Goal: Task Accomplishment & Management: Complete application form

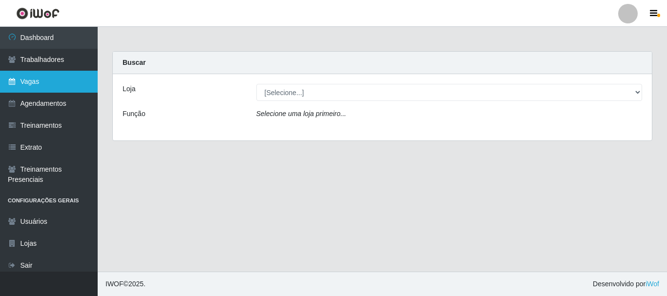
click at [62, 73] on link "Vagas" at bounding box center [49, 82] width 98 height 22
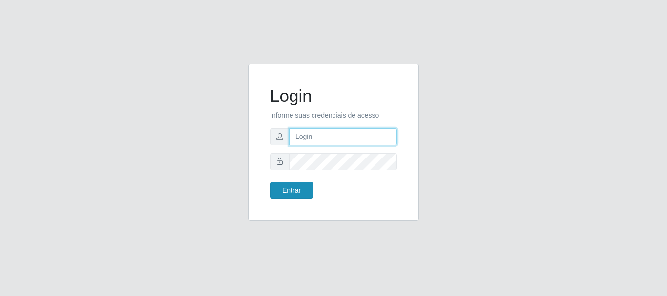
type input "[PERSON_NAME]"
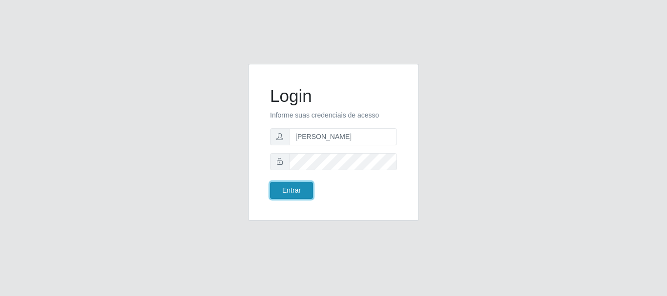
click at [304, 197] on button "Entrar" at bounding box center [291, 190] width 43 height 17
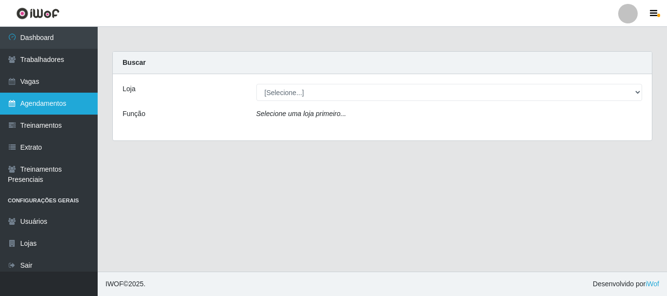
click at [61, 101] on link "Agendamentos" at bounding box center [49, 104] width 98 height 22
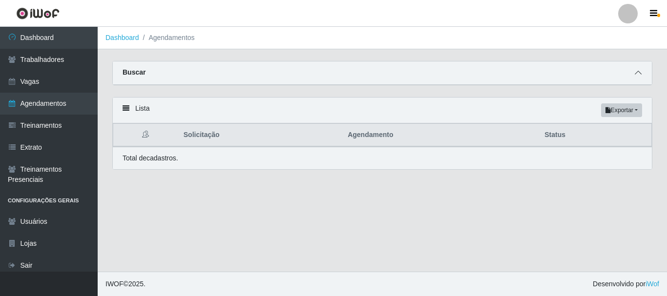
click at [634, 71] on span at bounding box center [638, 72] width 12 height 11
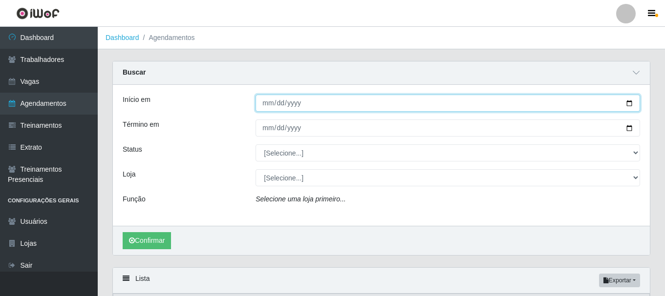
click at [266, 105] on input "Início em" at bounding box center [447, 103] width 384 height 17
type input "0025-10-05"
type input "[DATE]"
click at [123, 232] on button "Confirmar" at bounding box center [147, 240] width 48 height 17
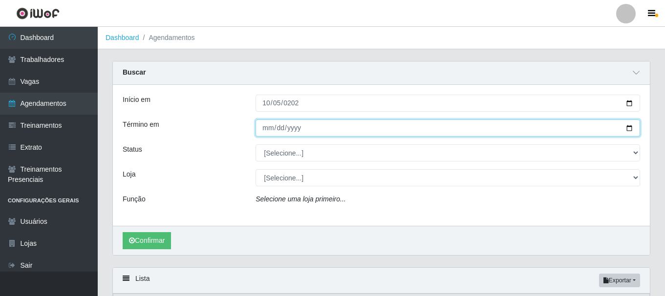
click at [269, 128] on input "Término em" at bounding box center [447, 128] width 384 height 17
type input "[DATE]"
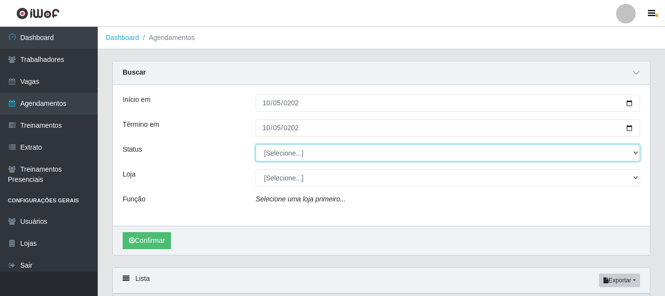
click at [271, 150] on select "[Selecione...] AGENDADO AGUARDANDO LIBERAR EM ANDAMENTO EM REVISÃO FINALIZADO C…" at bounding box center [447, 153] width 384 height 17
select select "AGENDADO"
click at [255, 145] on select "[Selecione...] AGENDADO AGUARDANDO LIBERAR EM ANDAMENTO EM REVISÃO FINALIZADO C…" at bounding box center [447, 153] width 384 height 17
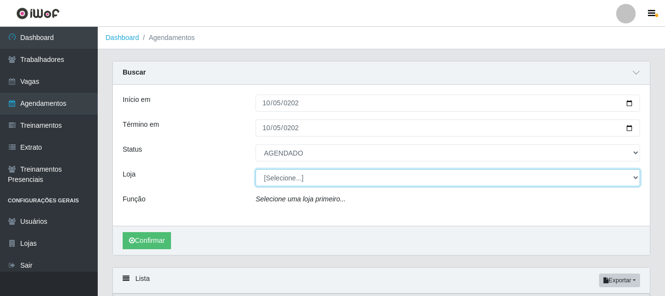
click at [307, 185] on select "[Selecione...] O Cestão - [GEOGRAPHIC_DATA]" at bounding box center [447, 177] width 384 height 17
select select "238"
click at [255, 170] on select "[Selecione...] O Cestão - [GEOGRAPHIC_DATA]" at bounding box center [447, 177] width 384 height 17
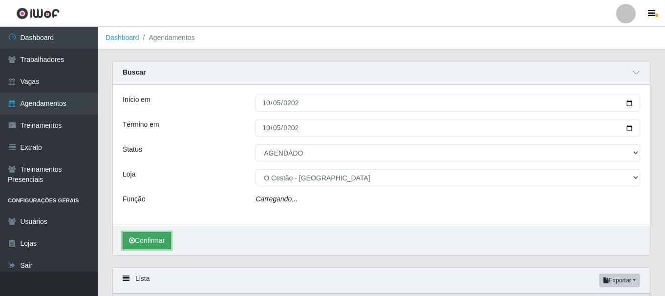
click at [151, 244] on button "Confirmar" at bounding box center [147, 240] width 48 height 17
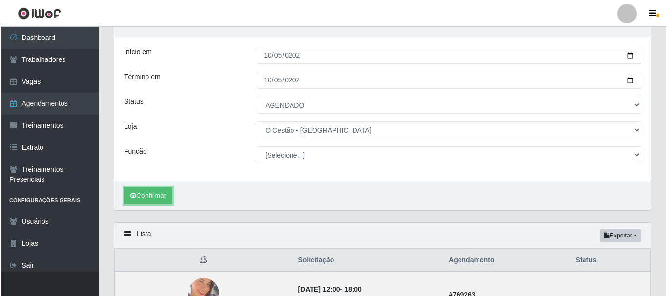
scroll to position [145, 0]
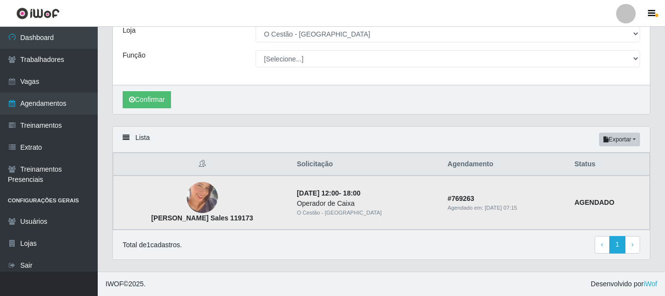
click at [196, 198] on img at bounding box center [202, 198] width 31 height 56
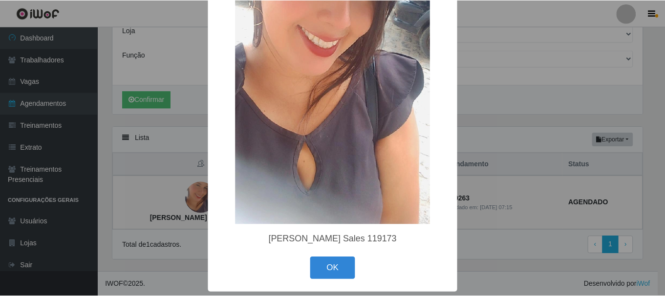
scroll to position [148, 0]
click at [334, 272] on button "OK" at bounding box center [333, 268] width 45 height 23
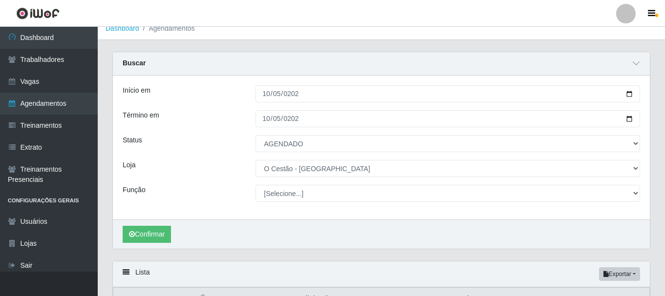
scroll to position [0, 0]
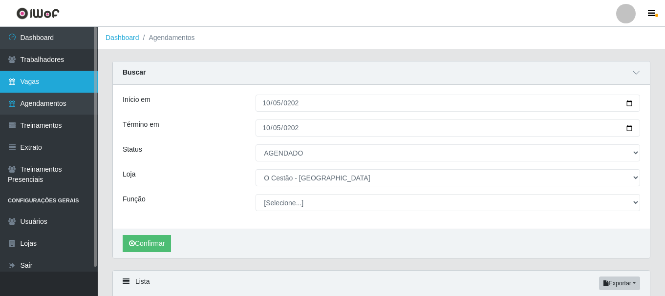
click at [27, 85] on link "Vagas" at bounding box center [49, 82] width 98 height 22
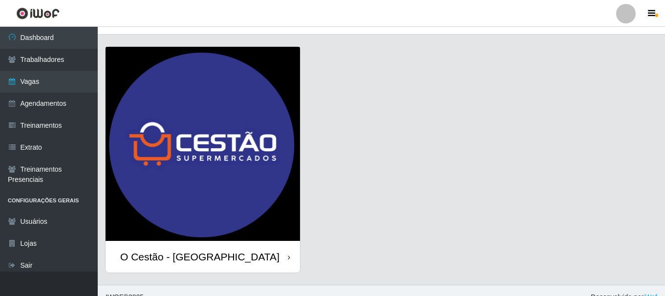
scroll to position [28, 0]
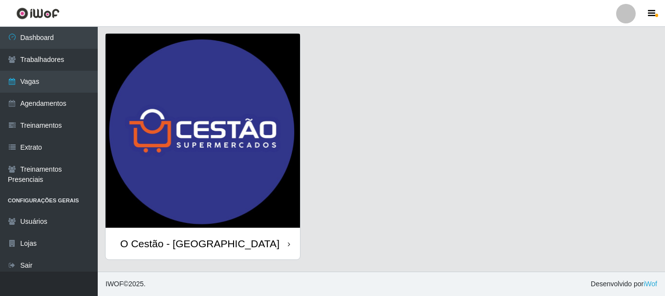
click at [148, 251] on div "O Cestão - [GEOGRAPHIC_DATA]" at bounding box center [202, 244] width 194 height 32
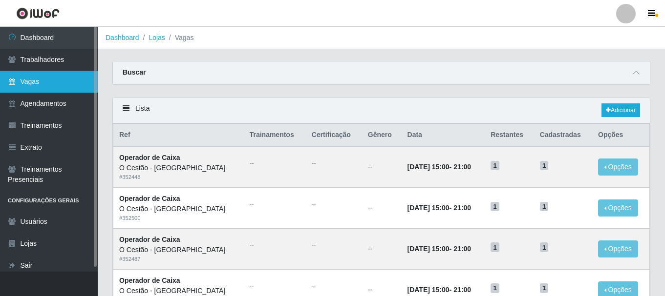
click at [55, 84] on link "Vagas" at bounding box center [49, 82] width 98 height 22
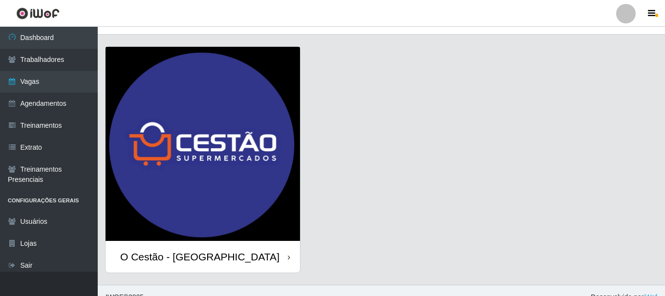
scroll to position [28, 0]
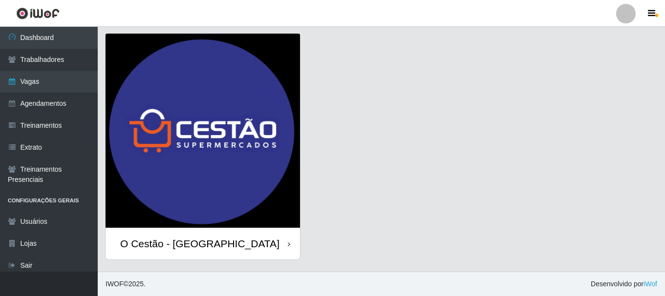
click at [205, 242] on div "O Cestão - [GEOGRAPHIC_DATA]" at bounding box center [199, 244] width 159 height 12
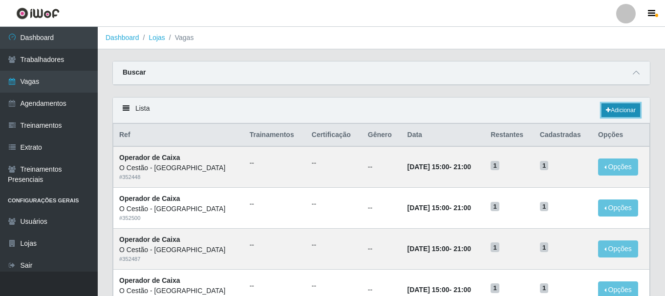
click at [638, 108] on link "Adicionar" at bounding box center [620, 111] width 39 height 14
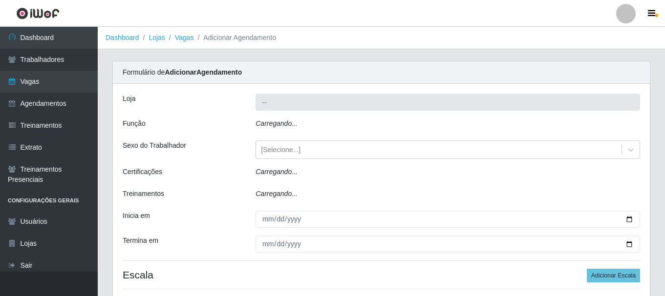
type input "O Cestão - [GEOGRAPHIC_DATA]"
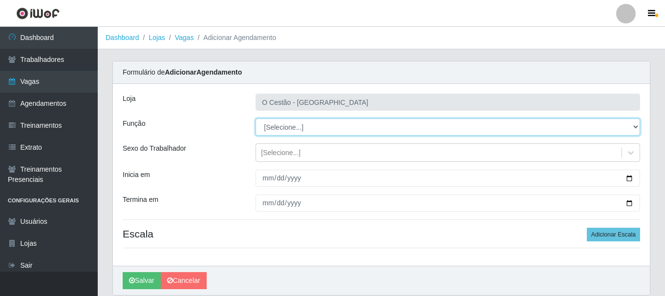
click at [373, 131] on select "[Selecione...] ASG ASG + ASG ++ Auxiliar de Estoque Auxiliar de Estoque + Auxil…" at bounding box center [447, 127] width 384 height 17
select select "22"
click at [255, 119] on select "[Selecione...] ASG ASG + ASG ++ Auxiliar de Estoque Auxiliar de Estoque + Auxil…" at bounding box center [447, 127] width 384 height 17
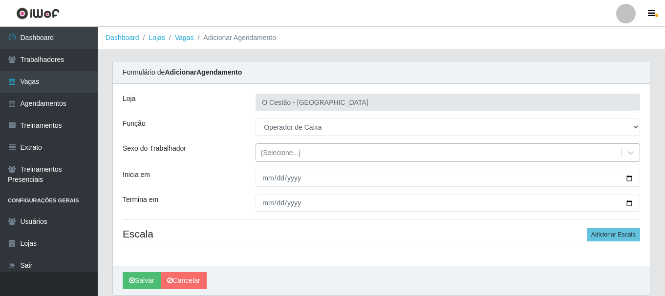
click at [281, 155] on div "[Selecione...]" at bounding box center [281, 153] width 40 height 10
click at [191, 131] on div "Função" at bounding box center [181, 127] width 133 height 17
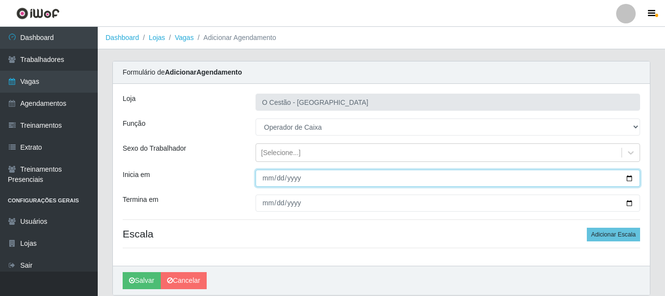
click at [270, 178] on input "Inicia em" at bounding box center [447, 178] width 384 height 17
type input "[DATE]"
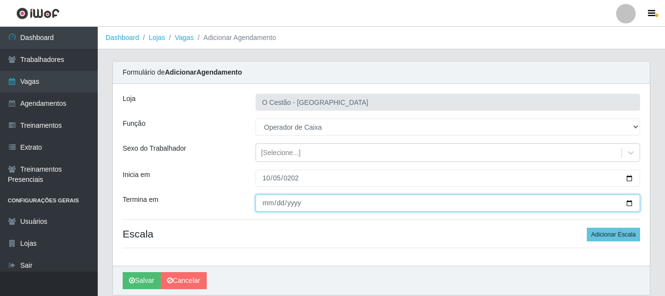
click at [268, 199] on input "Termina em" at bounding box center [447, 203] width 384 height 17
type input "[DATE]"
click at [123, 273] on button "Salvar" at bounding box center [142, 281] width 38 height 17
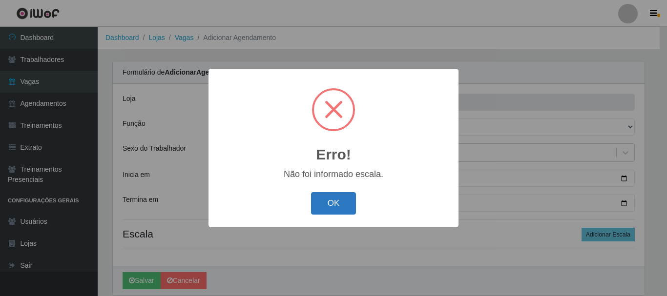
click at [337, 203] on button "OK" at bounding box center [333, 203] width 45 height 23
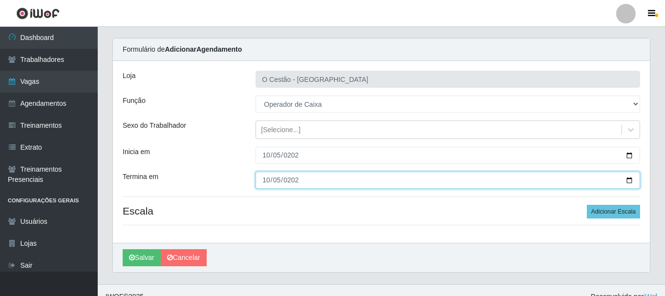
scroll to position [36, 0]
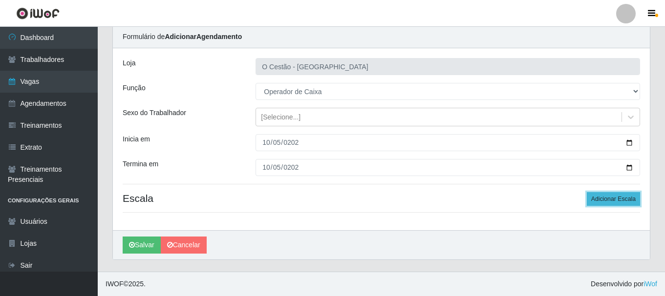
click at [611, 206] on button "Adicionar Escala" at bounding box center [613, 199] width 53 height 14
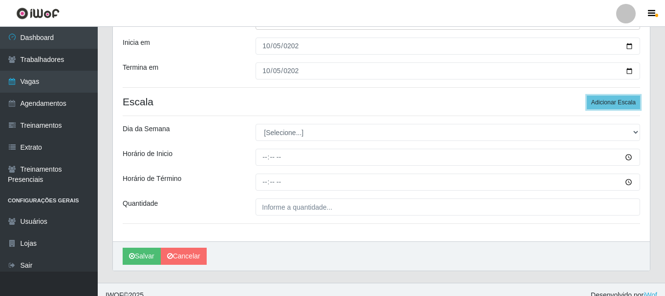
scroll to position [133, 0]
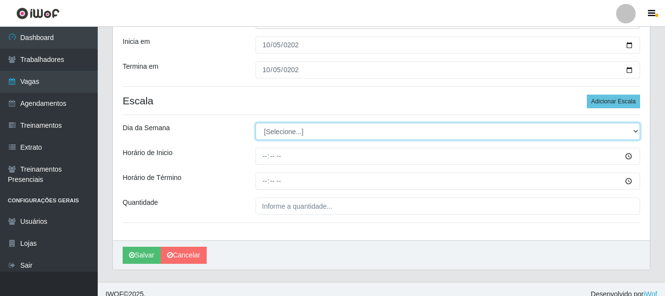
click at [288, 127] on select "[Selecione...] Segunda Terça Quarta Quinta Sexta Sábado Domingo" at bounding box center [447, 131] width 384 height 17
select select "0"
click at [255, 123] on select "[Selecione...] Segunda Terça Quarta Quinta Sexta Sábado Domingo" at bounding box center [447, 131] width 384 height 17
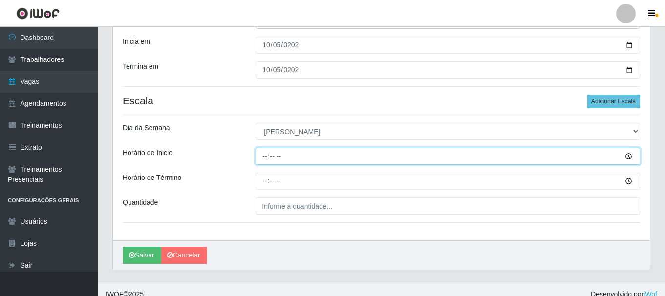
click at [267, 152] on input "Horário de Inicio" at bounding box center [447, 156] width 384 height 17
type input "09:00"
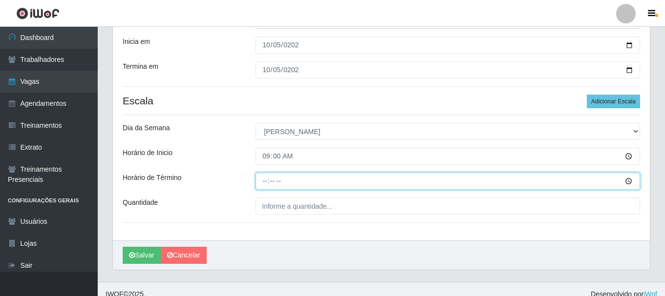
click at [266, 177] on input "Horário de Término" at bounding box center [447, 181] width 384 height 17
type input "15:00"
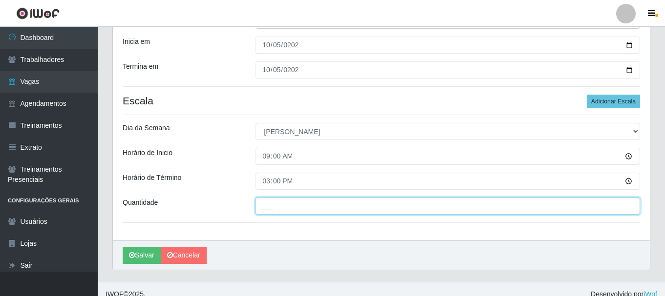
click at [280, 206] on input "___" at bounding box center [447, 206] width 384 height 17
type input "1__"
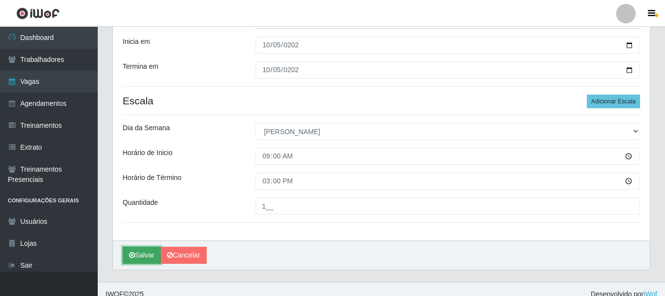
click at [148, 253] on button "Salvar" at bounding box center [142, 255] width 38 height 17
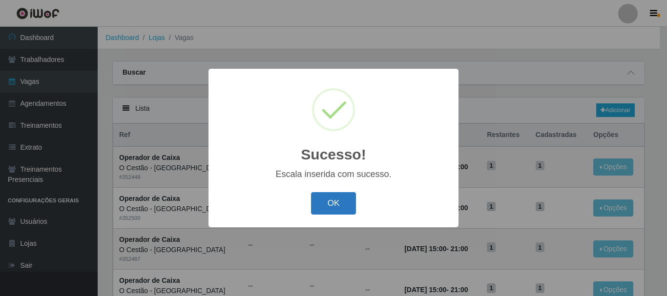
click at [336, 208] on button "OK" at bounding box center [333, 203] width 45 height 23
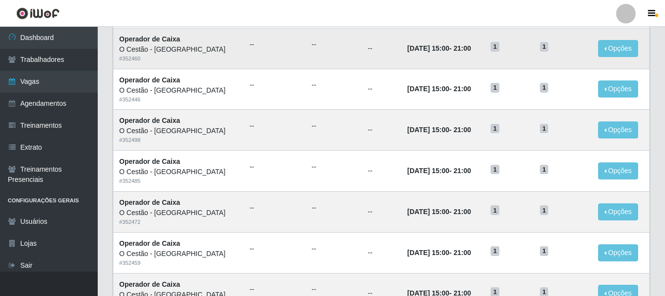
scroll to position [531, 0]
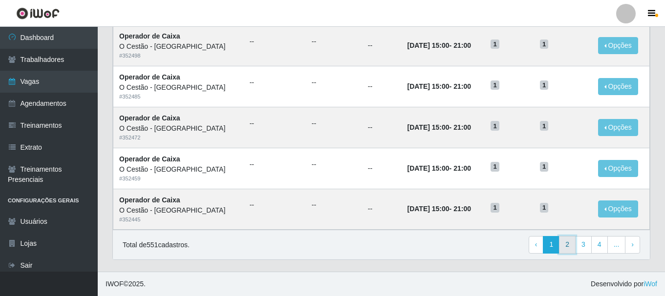
click at [570, 247] on link "2" at bounding box center [567, 245] width 17 height 18
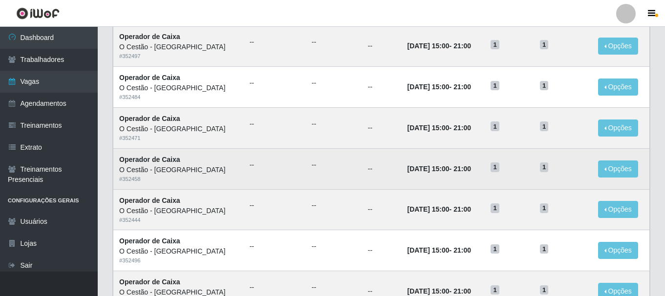
scroll to position [98, 0]
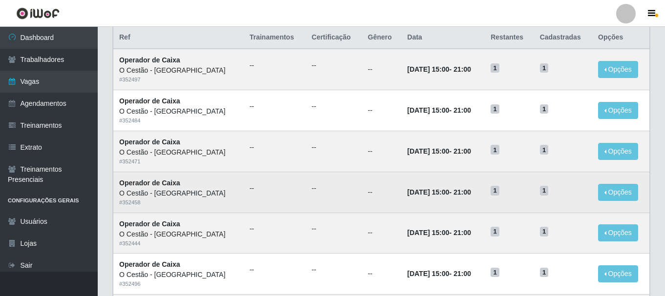
click at [401, 203] on td "04/12/2025, 15:00 - 21:00" at bounding box center [443, 192] width 84 height 41
click at [363, 194] on td "--" at bounding box center [382, 192] width 40 height 41
click at [407, 191] on time "04/12/2025, 15:00" at bounding box center [428, 193] width 42 height 8
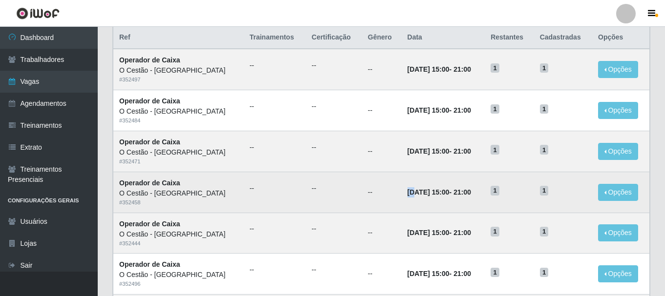
click at [407, 191] on time "04/12/2025, 15:00" at bounding box center [428, 193] width 42 height 8
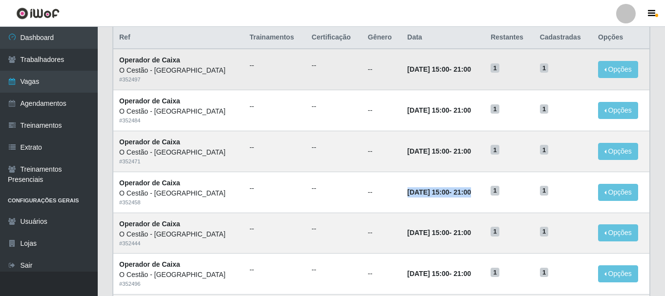
scroll to position [0, 0]
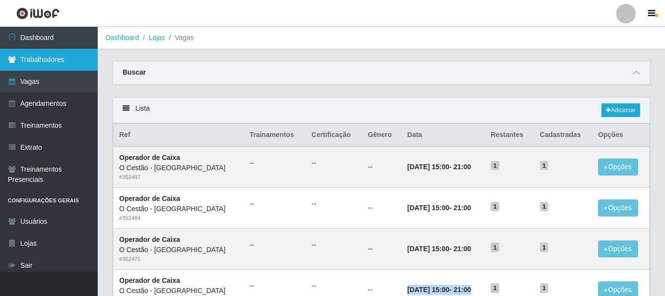
click at [40, 62] on link "Trabalhadores" at bounding box center [49, 60] width 98 height 22
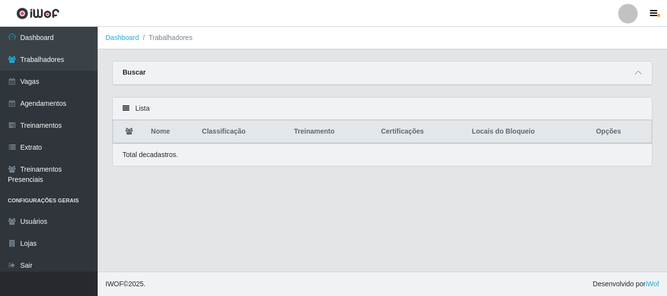
click at [196, 80] on div "Buscar" at bounding box center [382, 73] width 539 height 23
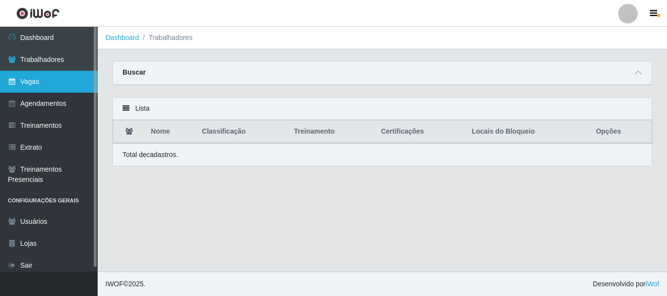
click at [64, 88] on link "Vagas" at bounding box center [49, 82] width 98 height 22
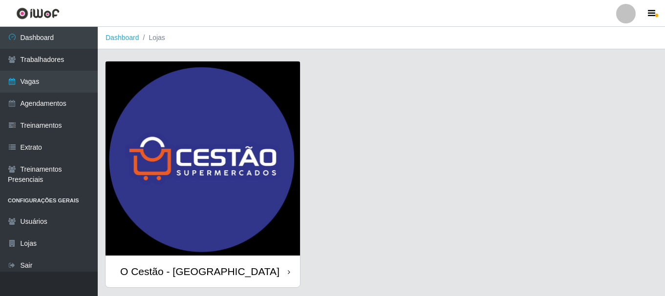
click at [190, 275] on div "O Cestão - [GEOGRAPHIC_DATA]" at bounding box center [199, 272] width 159 height 12
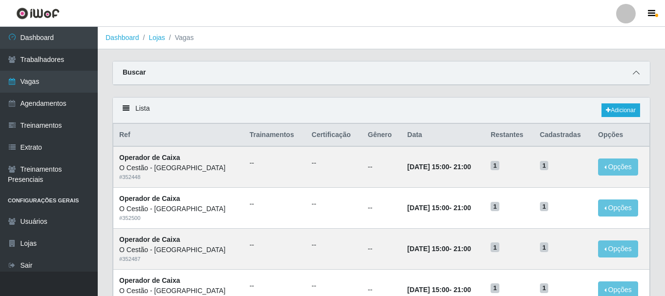
click at [632, 72] on span at bounding box center [636, 72] width 12 height 11
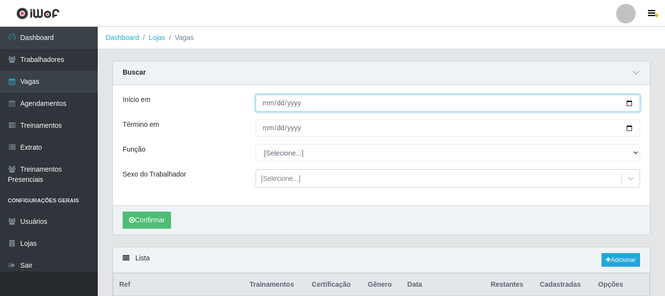
click at [267, 104] on input "Início em" at bounding box center [447, 103] width 384 height 17
type input "2025-10-04"
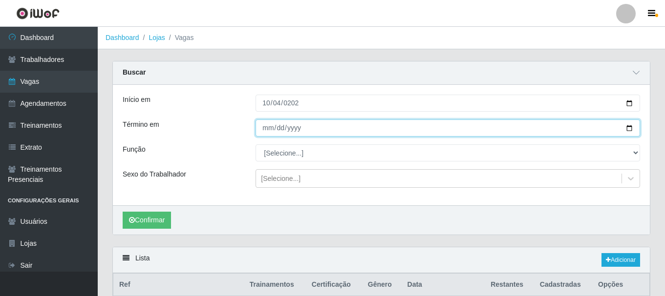
click at [263, 133] on input "Término em" at bounding box center [447, 128] width 384 height 17
type input "2025-10-04"
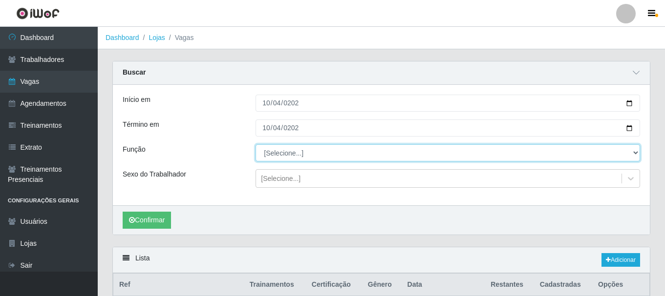
click at [297, 156] on select "[Selecione...] ASG ASG + ASG ++ Auxiliar de Estoque Auxiliar de Estoque + Auxil…" at bounding box center [447, 153] width 384 height 17
select select "22"
click at [255, 145] on select "[Selecione...] ASG ASG + ASG ++ Auxiliar de Estoque Auxiliar de Estoque + Auxil…" at bounding box center [447, 153] width 384 height 17
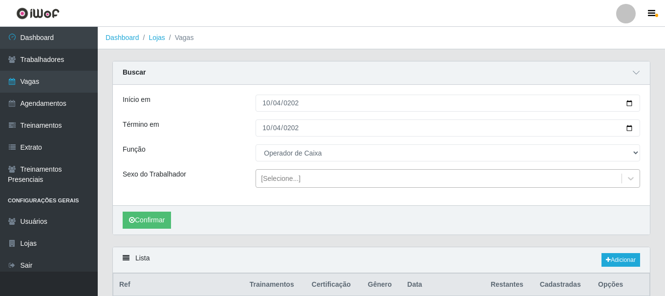
click at [287, 180] on div "[Selecione...]" at bounding box center [281, 179] width 40 height 10
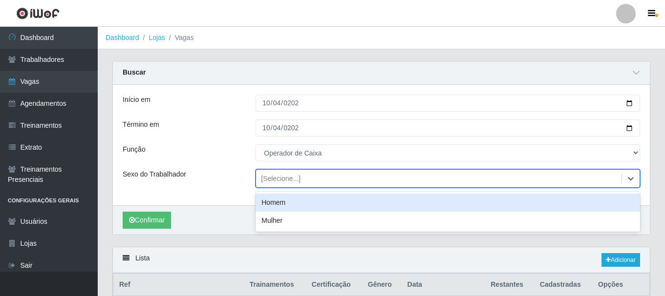
click at [204, 186] on div "Sexo do Trabalhador" at bounding box center [181, 178] width 133 height 19
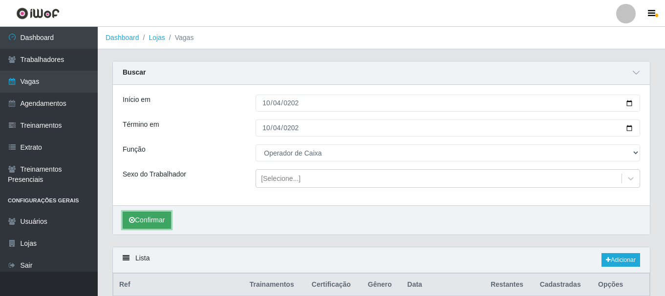
click at [147, 218] on button "Confirmar" at bounding box center [147, 220] width 48 height 17
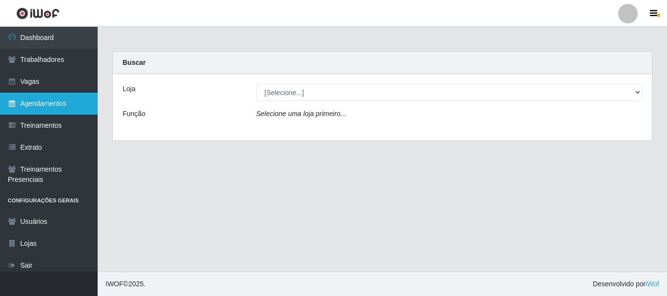
click at [56, 101] on link "Agendamentos" at bounding box center [49, 104] width 98 height 22
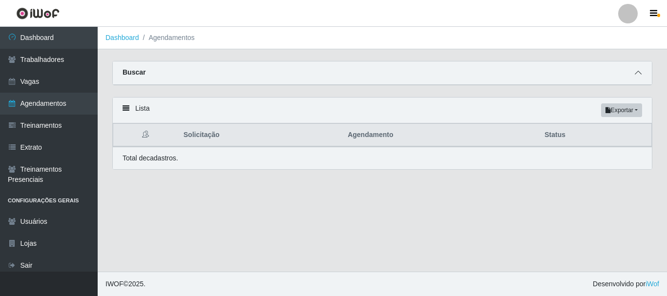
click at [638, 72] on icon at bounding box center [638, 72] width 7 height 7
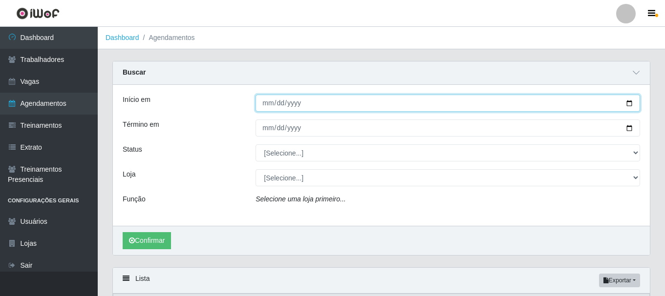
click at [262, 99] on input "Início em" at bounding box center [447, 103] width 384 height 17
type input "2025-10-04"
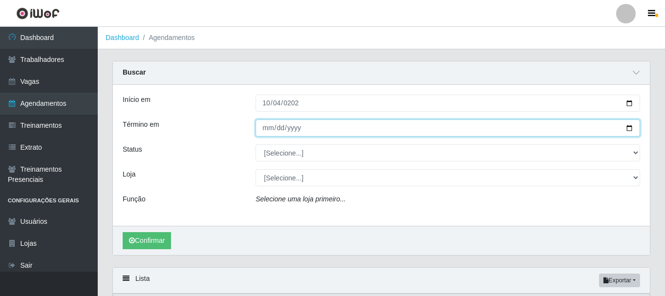
click at [265, 128] on input "Término em" at bounding box center [447, 128] width 384 height 17
type input "2025-10-04"
click at [123, 232] on button "Confirmar" at bounding box center [147, 240] width 48 height 17
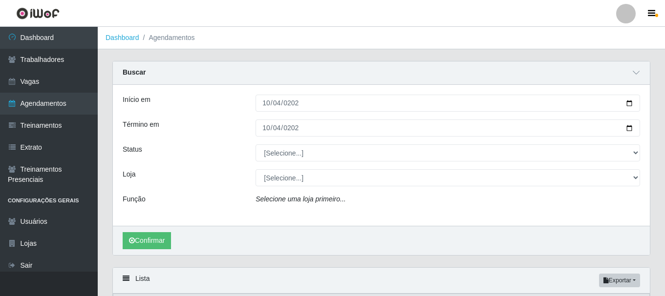
click at [274, 145] on div "Início em 2025-10-04 Término em 2025-10-04 Status [Selecione...] AGENDADO AGUAR…" at bounding box center [381, 155] width 537 height 141
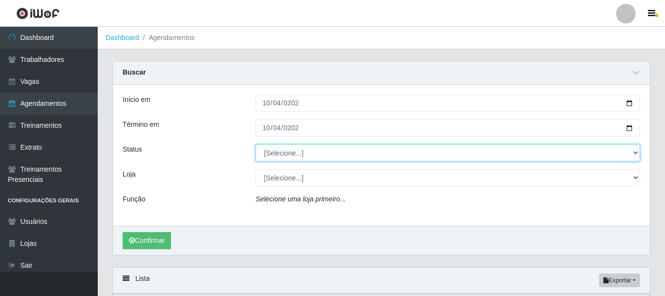
click at [289, 154] on select "[Selecione...] AGENDADO AGUARDANDO LIBERAR EM ANDAMENTO EM REVISÃO FINALIZADO C…" at bounding box center [447, 153] width 384 height 17
select select "AGENDADO"
click at [255, 145] on select "[Selecione...] AGENDADO AGUARDANDO LIBERAR EM ANDAMENTO EM REVISÃO FINALIZADO C…" at bounding box center [447, 153] width 384 height 17
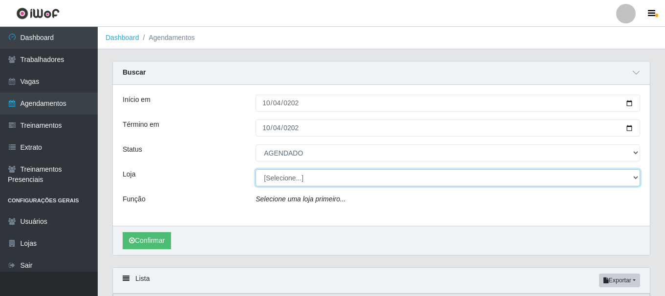
click at [295, 180] on select "[Selecione...] O Cestão - [GEOGRAPHIC_DATA]" at bounding box center [447, 177] width 384 height 17
select select "238"
click at [255, 170] on select "[Selecione...] O Cestão - [GEOGRAPHIC_DATA]" at bounding box center [447, 177] width 384 height 17
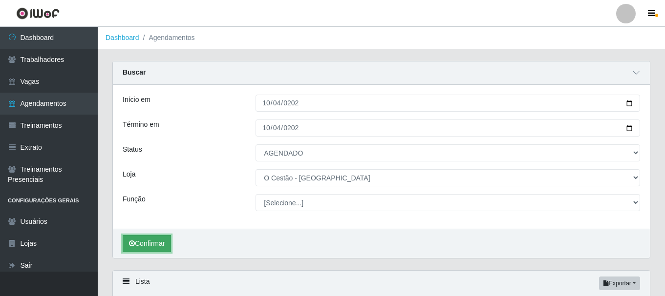
click at [158, 248] on button "Confirmar" at bounding box center [147, 243] width 48 height 17
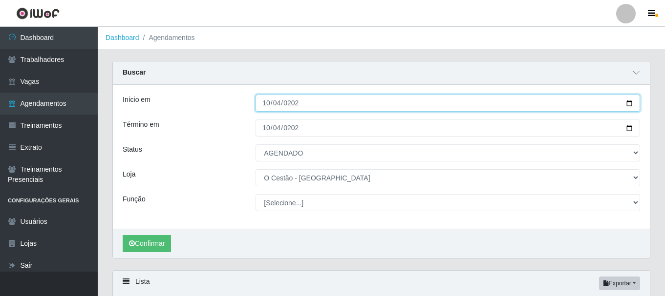
click at [318, 106] on input "2025-10-04" at bounding box center [447, 103] width 384 height 17
type input "[DATE]"
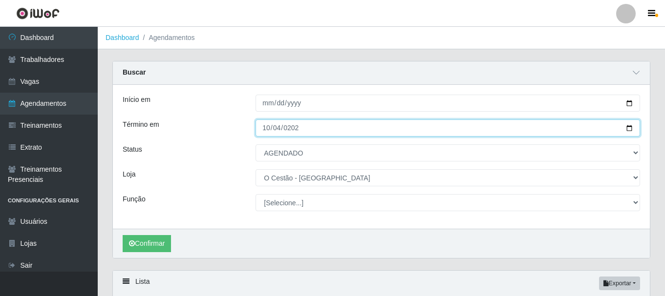
click at [263, 130] on input "2025-10-04" at bounding box center [447, 128] width 384 height 17
type input "[DATE]"
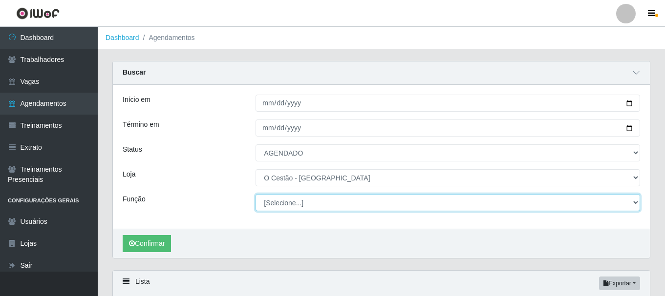
click at [310, 207] on select "[Selecione...] ASG ASG + ASG ++ Auxiliar de Estoque Auxiliar de Estoque + Auxil…" at bounding box center [447, 202] width 384 height 17
select select "22"
click at [255, 195] on select "[Selecione...] ASG ASG + ASG ++ Auxiliar de Estoque Auxiliar de Estoque + Auxil…" at bounding box center [447, 202] width 384 height 17
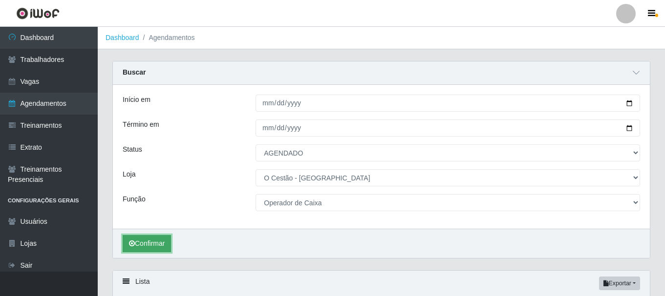
click at [163, 249] on button "Confirmar" at bounding box center [147, 243] width 48 height 17
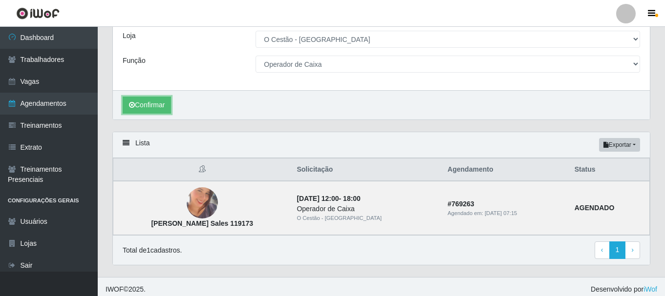
scroll to position [145, 0]
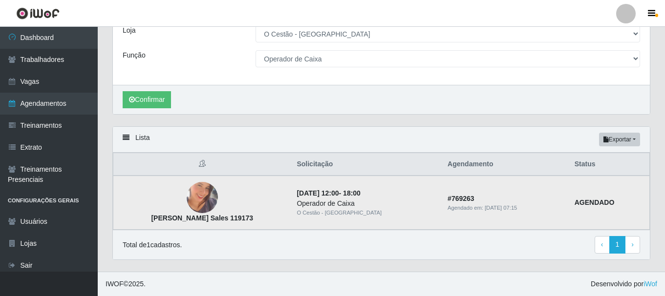
click at [200, 199] on img at bounding box center [202, 198] width 31 height 56
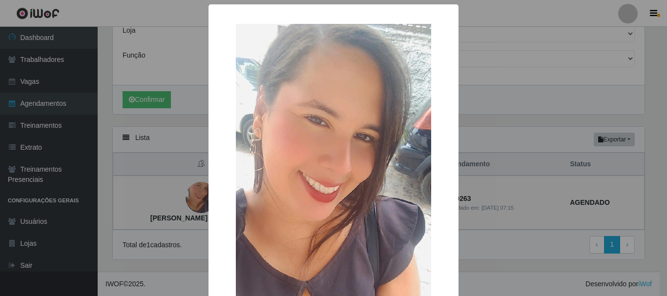
click at [526, 102] on div "× Amanda da Silva Sales 119173 OK Cancel" at bounding box center [333, 148] width 667 height 296
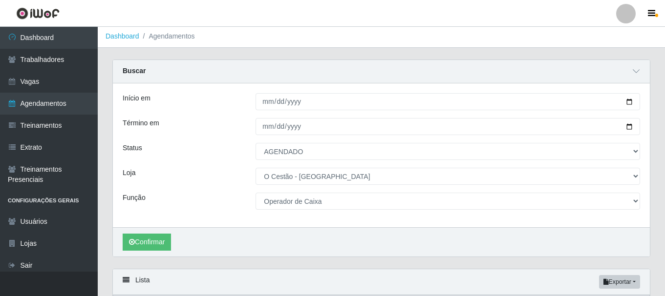
scroll to position [0, 0]
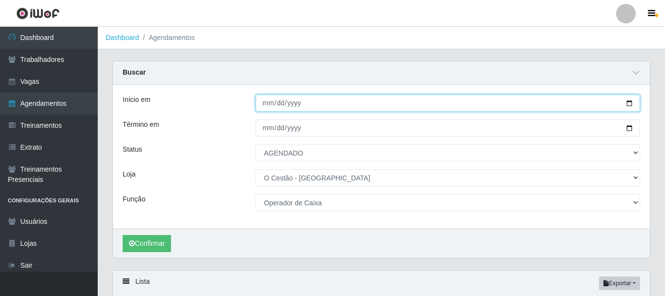
click at [316, 105] on input "[DATE]" at bounding box center [447, 103] width 384 height 17
type input "[DATE]"
click at [123, 235] on button "Confirmar" at bounding box center [147, 243] width 48 height 17
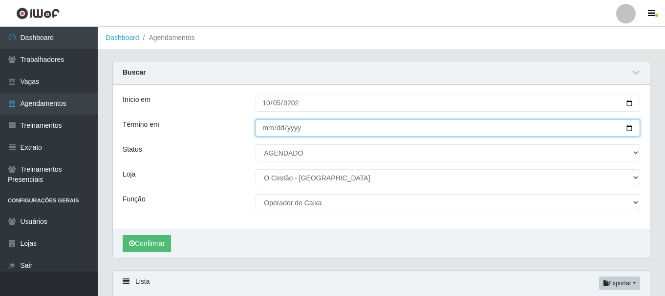
drag, startPoint x: 269, startPoint y: 128, endPoint x: 277, endPoint y: 128, distance: 8.3
click at [271, 128] on input "[DATE]" at bounding box center [447, 128] width 384 height 17
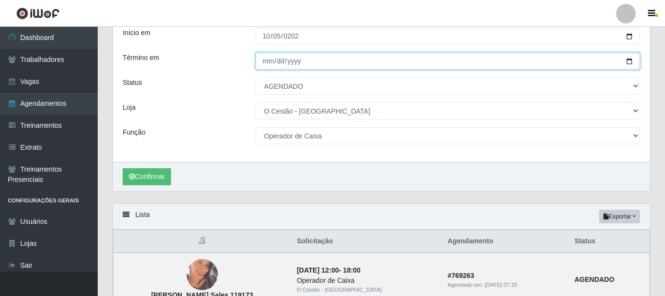
scroll to position [145, 0]
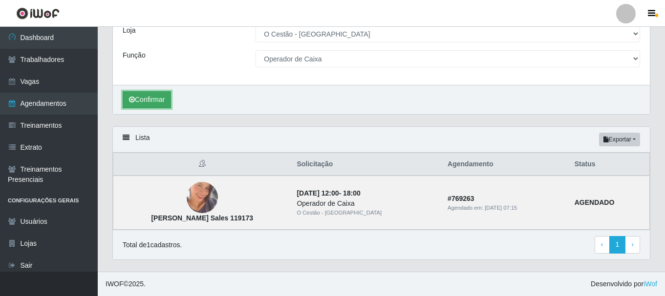
click at [155, 104] on button "Confirmar" at bounding box center [147, 99] width 48 height 17
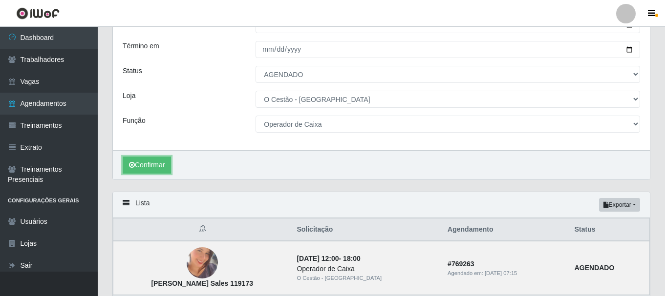
scroll to position [0, 0]
